Goal: Transaction & Acquisition: Book appointment/travel/reservation

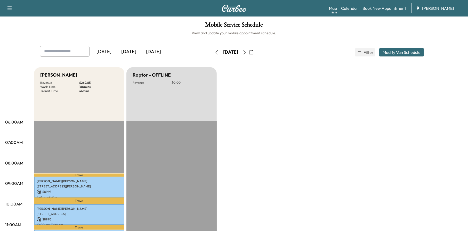
click at [253, 52] on icon "button" at bounding box center [251, 52] width 4 height 4
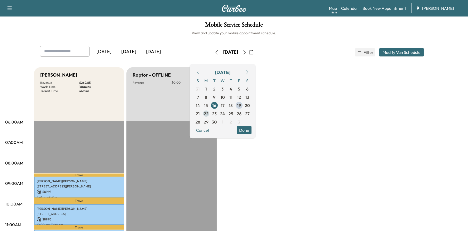
click at [209, 114] on span "22" at bounding box center [206, 113] width 5 height 6
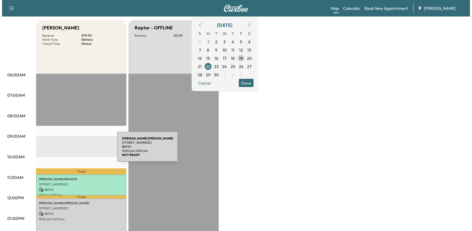
scroll to position [129, 0]
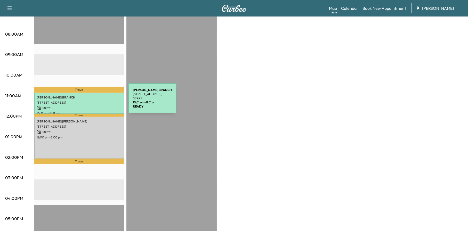
click at [90, 101] on p "[STREET_ADDRESS]" at bounding box center [79, 103] width 85 height 4
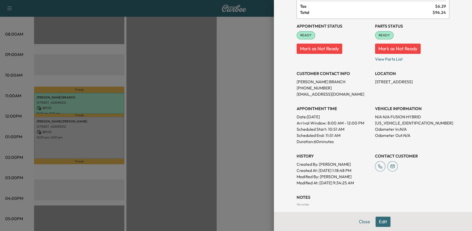
scroll to position [0, 0]
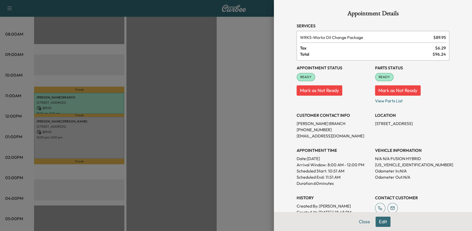
click at [92, 104] on div at bounding box center [236, 115] width 472 height 231
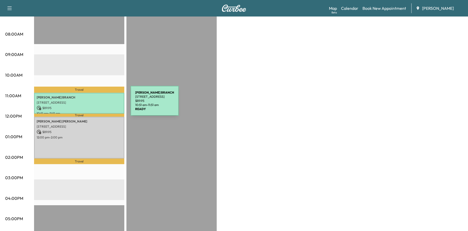
click at [92, 104] on div "[PERSON_NAME] [STREET_ADDRESS] $ 89.95 10:51 am - 11:51 am" at bounding box center [79, 103] width 90 height 21
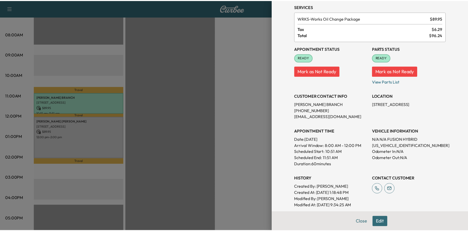
scroll to position [67, 0]
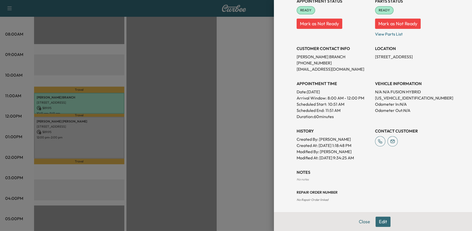
click at [259, 163] on div at bounding box center [236, 115] width 472 height 231
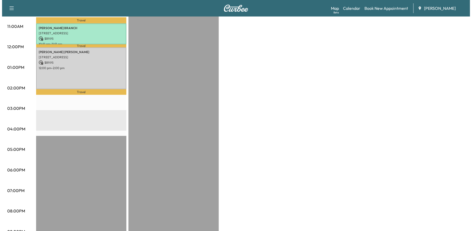
scroll to position [129, 0]
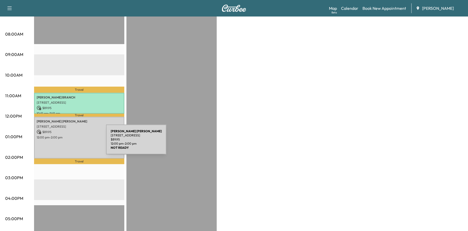
click at [67, 143] on div "[PERSON_NAME] [PERSON_NAME] [STREET_ADDRESS] $ 89.95 12:00 pm - 2:00 pm" at bounding box center [79, 138] width 90 height 42
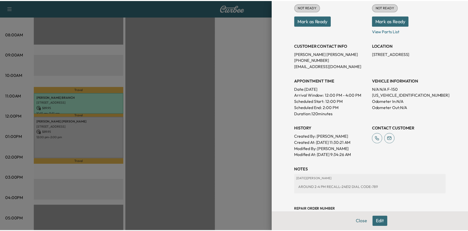
scroll to position [15, 0]
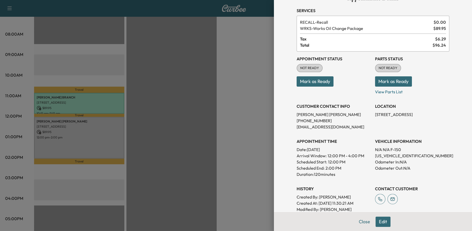
click at [261, 204] on div at bounding box center [236, 115] width 472 height 231
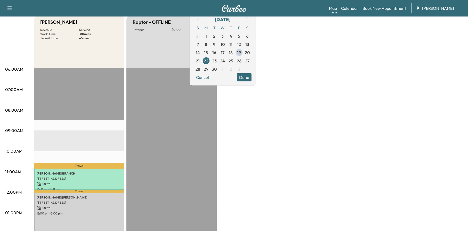
scroll to position [0, 0]
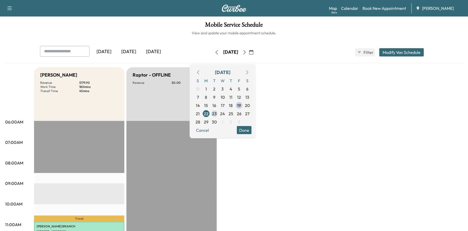
click at [217, 115] on span "23" at bounding box center [214, 113] width 5 height 6
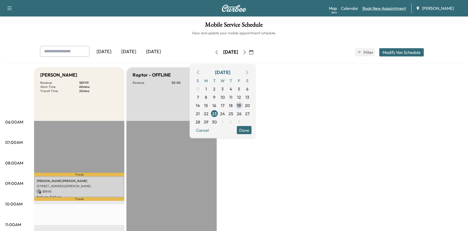
click at [374, 9] on link "Book New Appointment" at bounding box center [385, 8] width 44 height 6
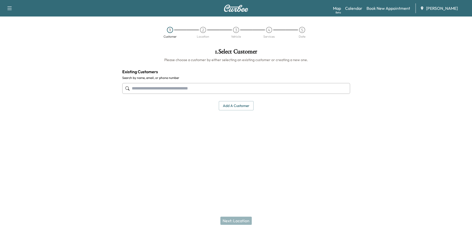
paste input "**********"
drag, startPoint x: 182, startPoint y: 91, endPoint x: 83, endPoint y: 85, distance: 99.3
click at [83, 85] on div "**********" at bounding box center [236, 102] width 472 height 116
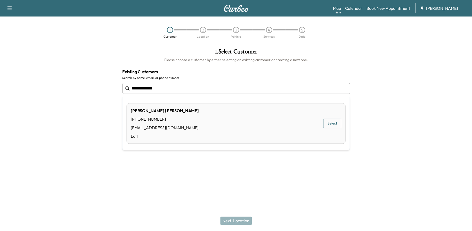
click at [335, 122] on button "Select" at bounding box center [332, 124] width 18 height 10
type input "**********"
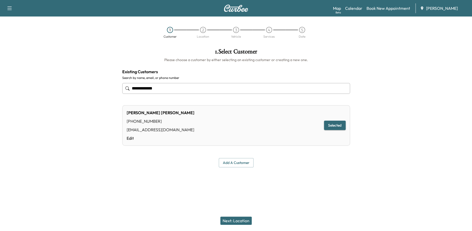
click at [236, 222] on button "Next: Location" at bounding box center [235, 221] width 31 height 8
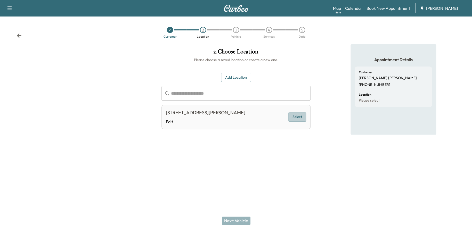
click at [298, 116] on button "Select" at bounding box center [298, 117] width 18 height 10
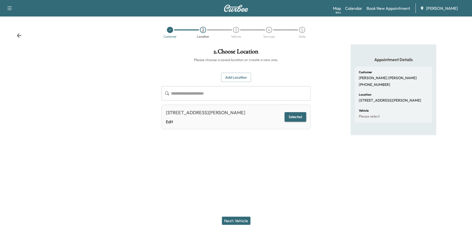
click at [242, 221] on button "Next: Vehicle" at bounding box center [236, 221] width 29 height 8
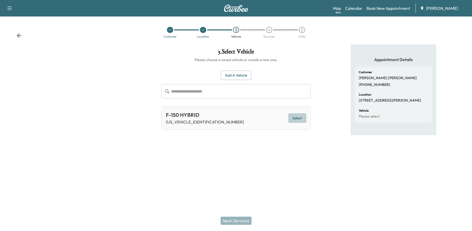
click at [301, 121] on button "Select" at bounding box center [298, 119] width 18 height 10
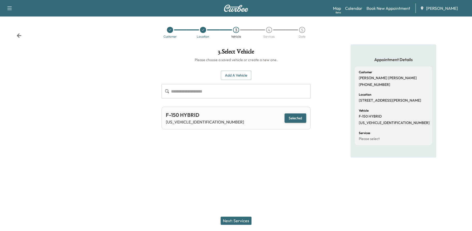
click at [242, 220] on button "Next: Services" at bounding box center [236, 221] width 31 height 8
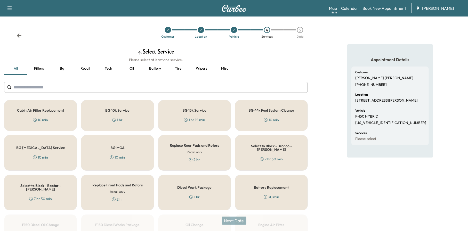
click at [134, 69] on button "Oil" at bounding box center [131, 68] width 23 height 12
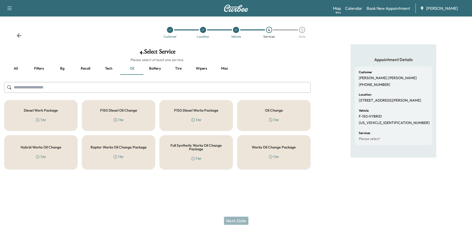
click at [257, 146] on h5 "Works Oil Change Package" at bounding box center [274, 148] width 44 height 4
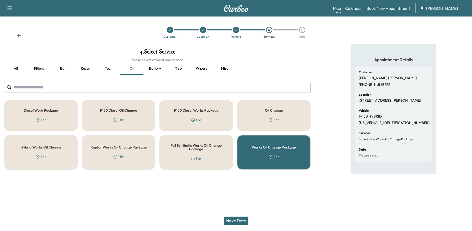
click at [242, 218] on button "Next: Date" at bounding box center [236, 221] width 25 height 8
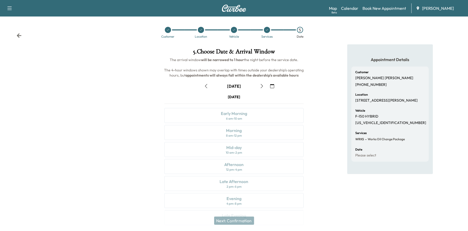
click at [271, 85] on icon "button" at bounding box center [272, 86] width 4 height 4
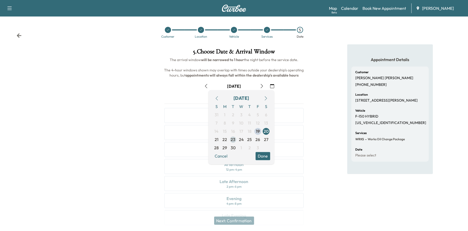
click at [231, 140] on span "23" at bounding box center [233, 140] width 5 height 6
click at [266, 156] on button "Done" at bounding box center [263, 156] width 15 height 8
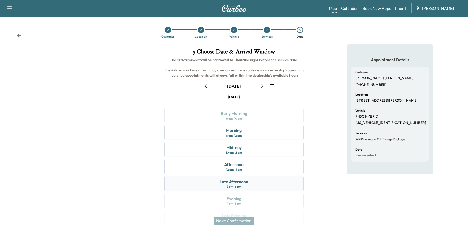
click at [248, 181] on div "Late Afternoon" at bounding box center [234, 182] width 29 height 6
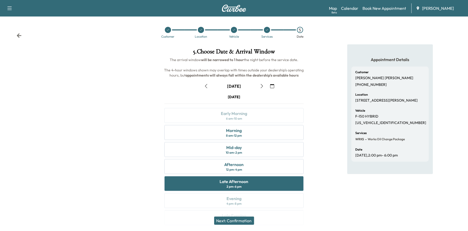
click at [249, 223] on button "Next: Confirmation" at bounding box center [234, 221] width 40 height 8
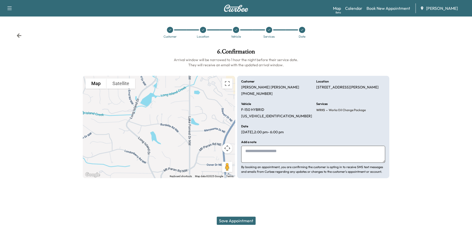
click at [247, 221] on button "Save Appointment" at bounding box center [236, 221] width 39 height 8
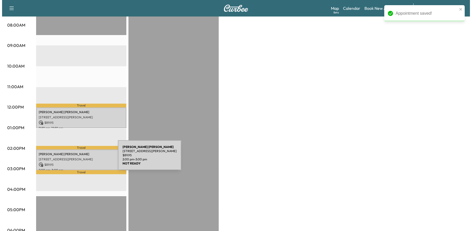
scroll to position [129, 0]
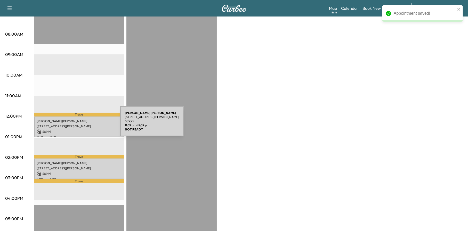
click at [82, 124] on p "[STREET_ADDRESS][PERSON_NAME]" at bounding box center [79, 126] width 85 height 4
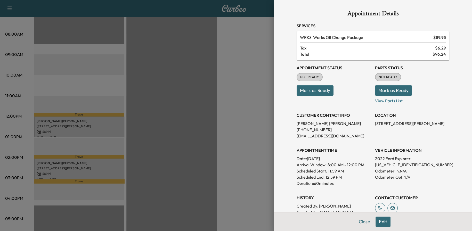
drag, startPoint x: 375, startPoint y: 223, endPoint x: 374, endPoint y: 218, distance: 4.6
click at [376, 223] on button "Edit" at bounding box center [383, 222] width 15 height 10
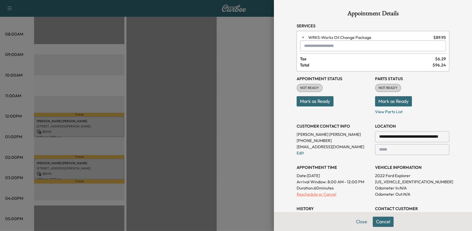
click at [305, 196] on p "Reschedule or Cancel" at bounding box center [334, 194] width 74 height 6
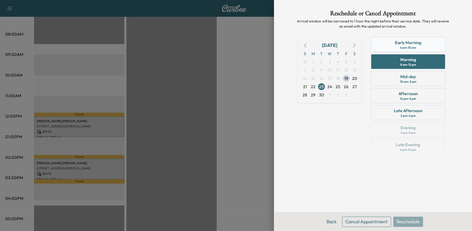
click at [400, 47] on div "6 am - 10 am" at bounding box center [408, 48] width 16 height 4
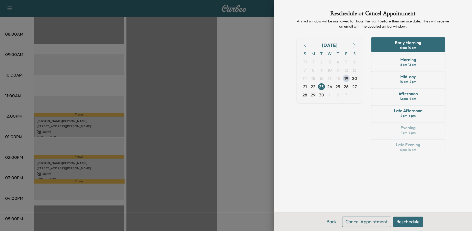
click at [409, 221] on button "Reschedule" at bounding box center [408, 222] width 30 height 10
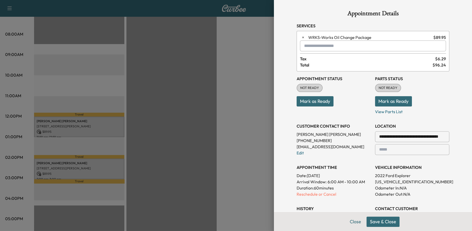
click at [387, 221] on button "Save & Close" at bounding box center [383, 222] width 33 height 10
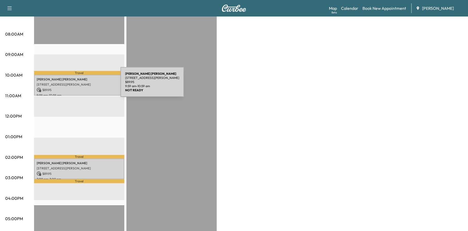
click at [82, 85] on p "[STREET_ADDRESS][PERSON_NAME]" at bounding box center [79, 85] width 85 height 4
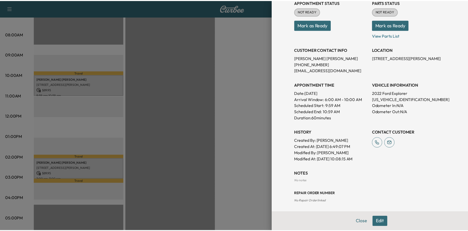
scroll to position [67, 0]
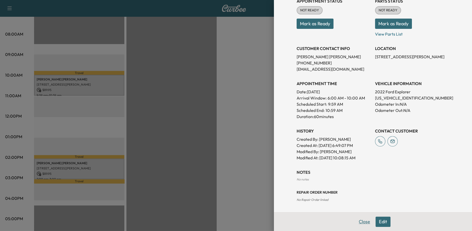
drag, startPoint x: 364, startPoint y: 223, endPoint x: 362, endPoint y: 223, distance: 2.6
click at [364, 223] on button "Close" at bounding box center [365, 222] width 18 height 10
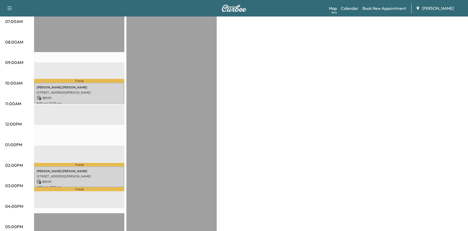
scroll to position [103, 0]
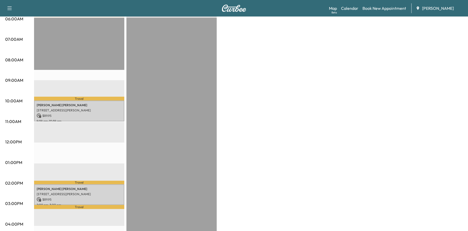
click at [267, 173] on div "Bronco - [PERSON_NAME] Revenue $ 179.90 Work Time 120 mins Transit Time 35 mins…" at bounding box center [248, 157] width 429 height 387
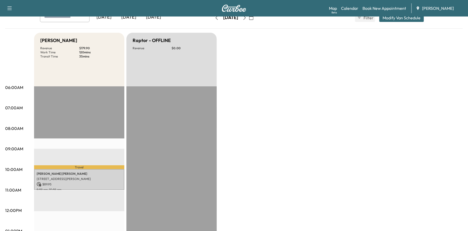
scroll to position [0, 0]
